Goal: Find specific page/section: Find specific page/section

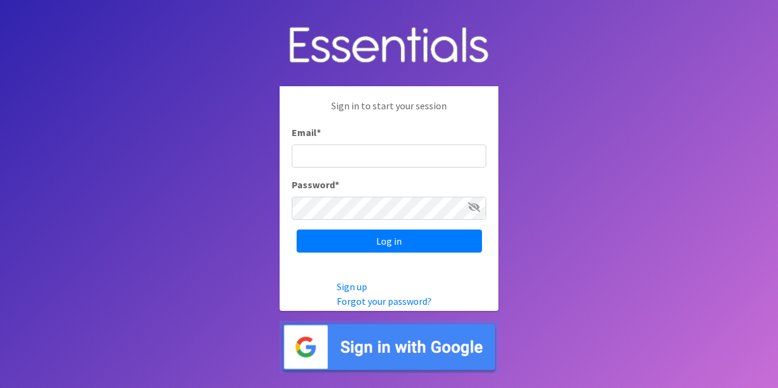
click at [411, 352] on img at bounding box center [388, 347] width 219 height 53
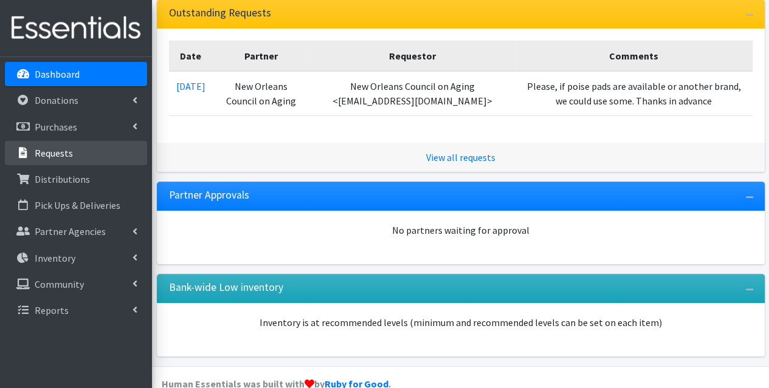
scroll to position [243, 0]
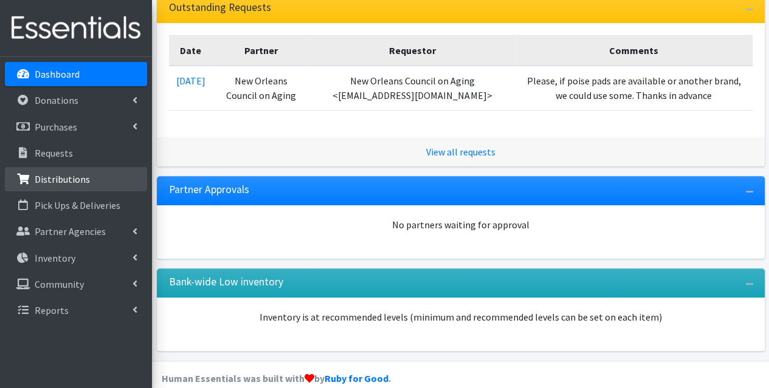
click at [89, 185] on link "Distributions" at bounding box center [76, 179] width 142 height 24
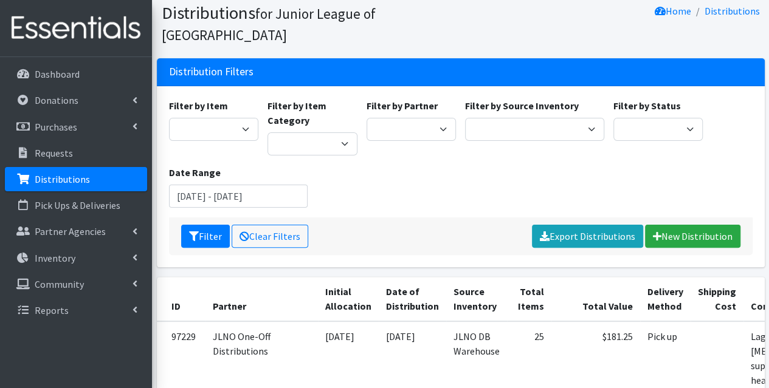
scroll to position [61, 0]
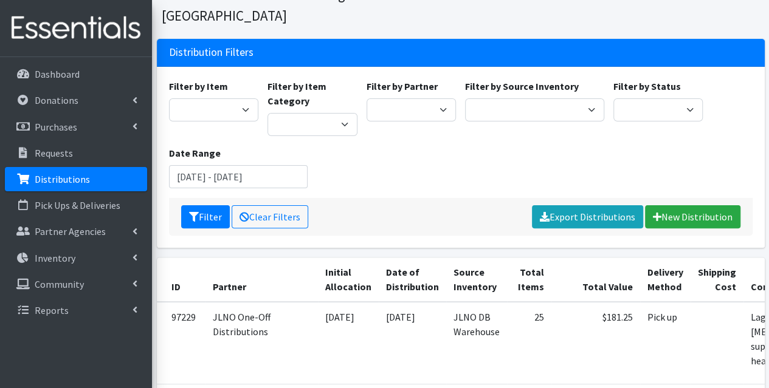
click at [425, 145] on div "Filter by Item Adult- Bed Pad Bundles Adult Diapers Adult Incontinence - LARGE …" at bounding box center [460, 138] width 592 height 119
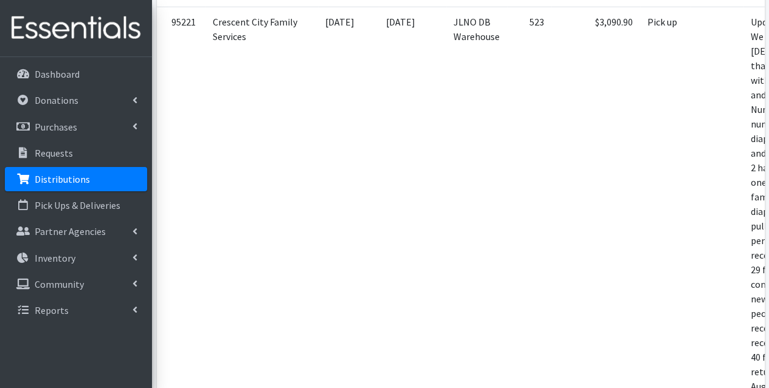
scroll to position [2555, 0]
